Goal: Transaction & Acquisition: Purchase product/service

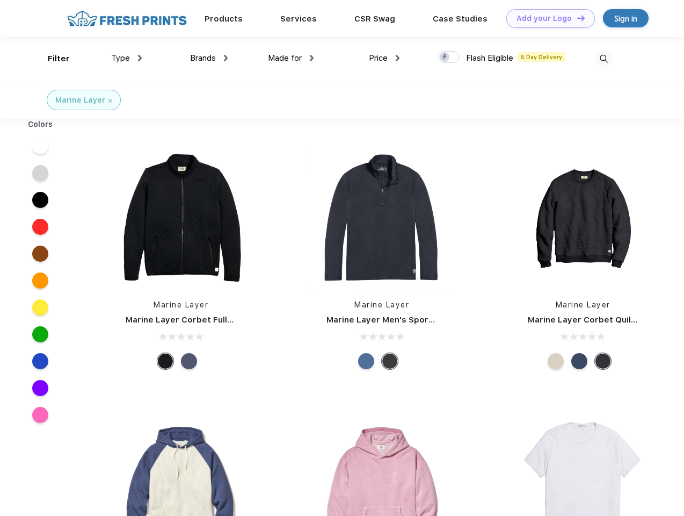
scroll to position [1, 0]
click at [547, 18] on link "Add your Logo Design Tool" at bounding box center [551, 18] width 89 height 19
click at [0, 0] on div "Design Tool" at bounding box center [0, 0] width 0 height 0
click at [576, 18] on link "Add your Logo Design Tool" at bounding box center [551, 18] width 89 height 19
click at [52, 59] on div "Filter" at bounding box center [59, 59] width 22 height 12
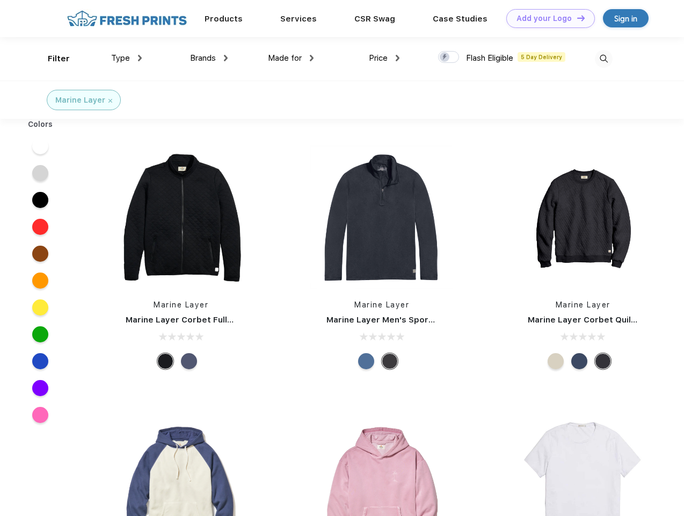
click at [127, 58] on span "Type" at bounding box center [120, 58] width 19 height 10
click at [209, 58] on span "Brands" at bounding box center [203, 58] width 26 height 10
click at [291, 58] on span "Made for" at bounding box center [285, 58] width 34 height 10
click at [385, 58] on span "Price" at bounding box center [378, 58] width 19 height 10
click at [449, 57] on div at bounding box center [448, 57] width 21 height 12
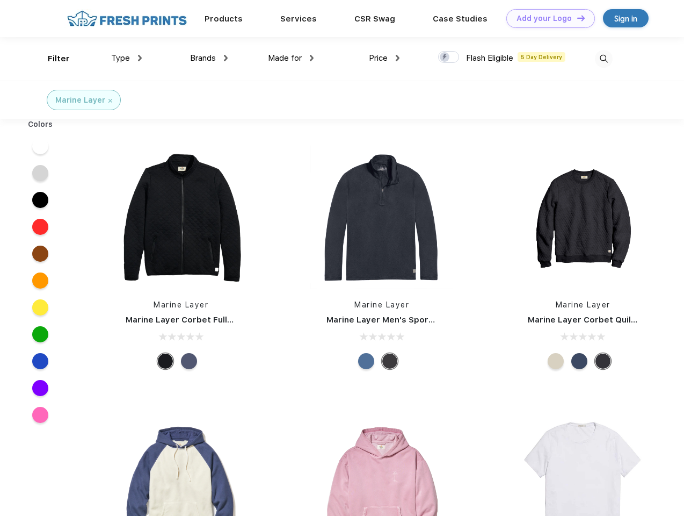
click at [445, 57] on input "checkbox" at bounding box center [441, 53] width 7 height 7
click at [604, 59] on img at bounding box center [604, 59] width 18 height 18
